Goal: Find specific page/section: Find specific page/section

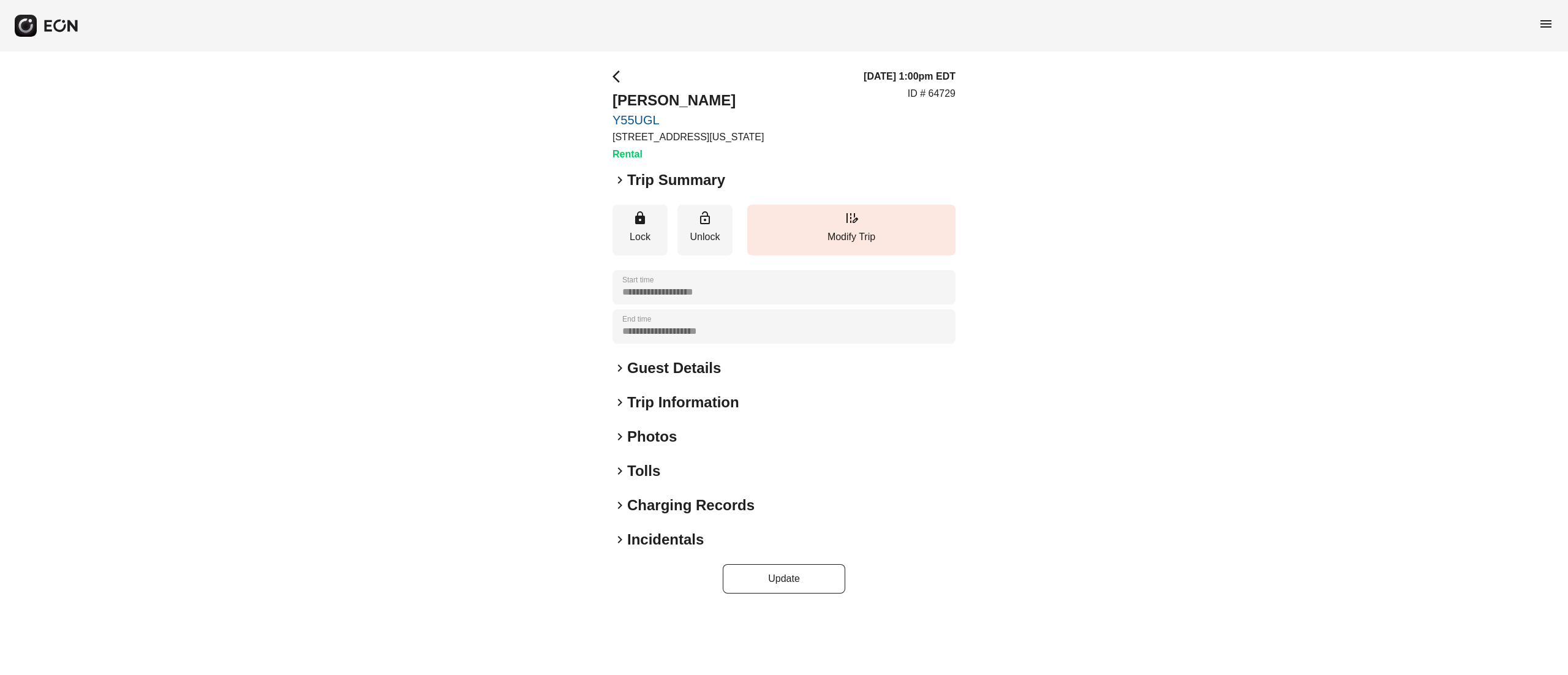
click at [655, 442] on h2 "Photos" at bounding box center [652, 437] width 50 height 19
click at [649, 436] on h2 "Photos" at bounding box center [652, 437] width 50 height 19
